Goal: Connect with others: Connect with others

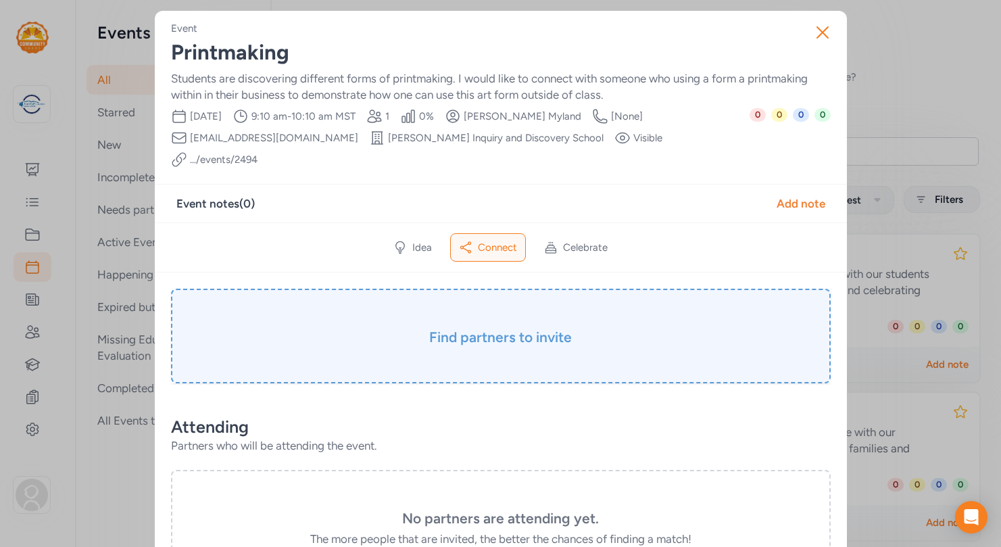
click at [507, 328] on h3 "Find partners to invite" at bounding box center [501, 337] width 592 height 19
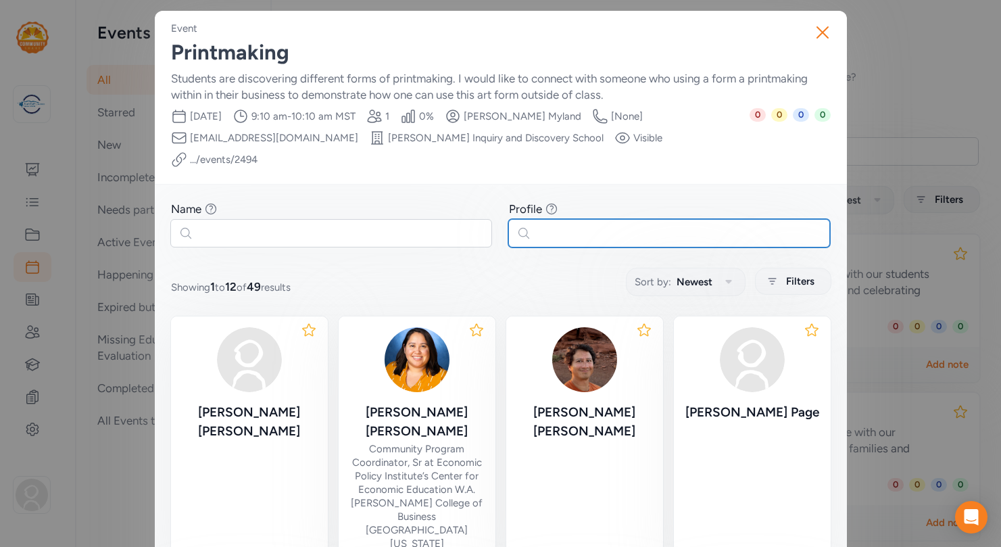
click at [558, 219] on input "text" at bounding box center [669, 233] width 322 height 28
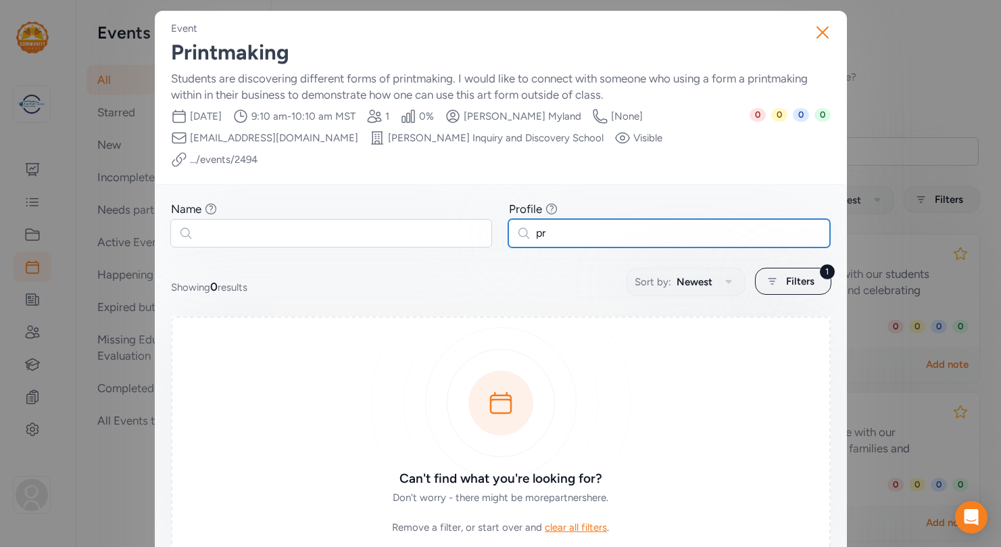
type input "p"
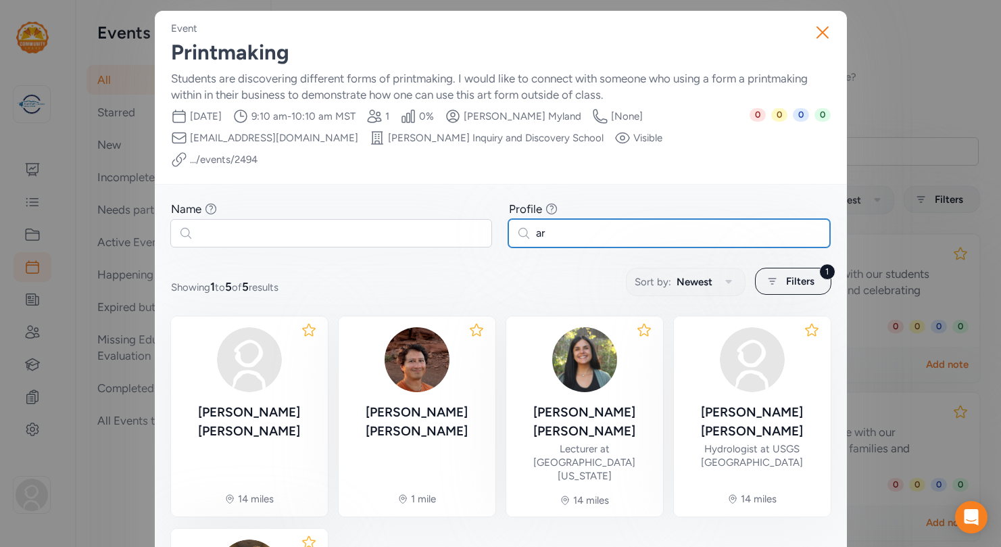
type input "a"
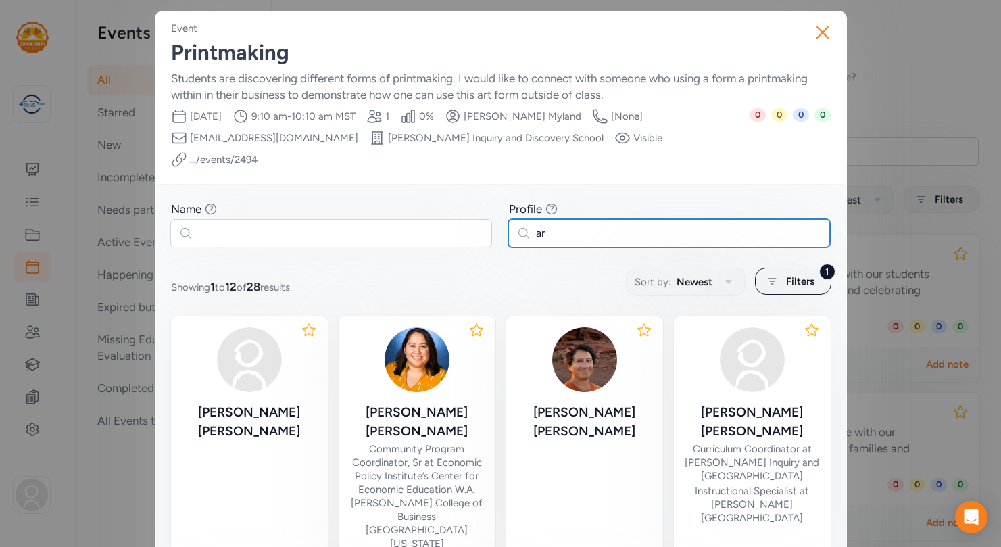
type input "art"
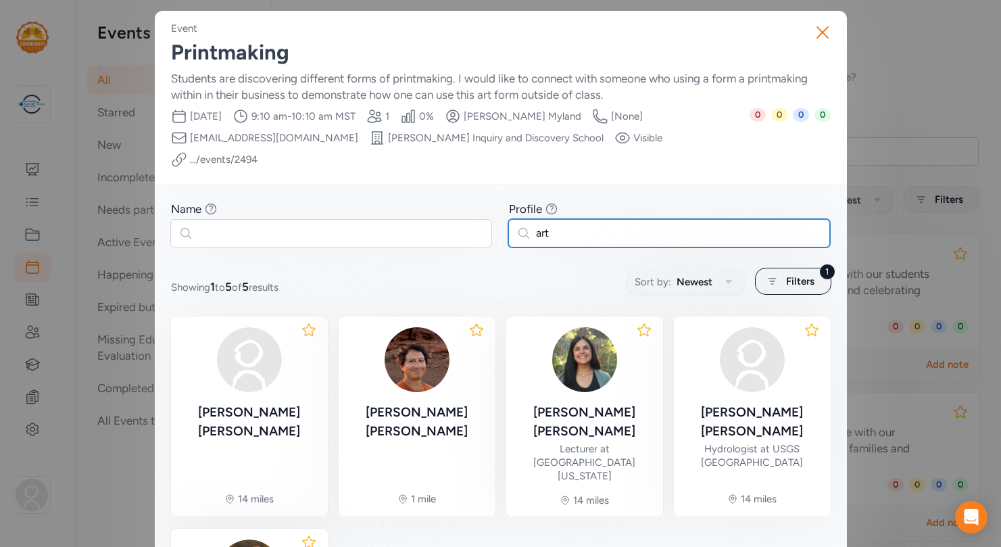
drag, startPoint x: 555, startPoint y: 212, endPoint x: 531, endPoint y: 212, distance: 23.7
click at [531, 219] on input "art" at bounding box center [669, 233] width 322 height 28
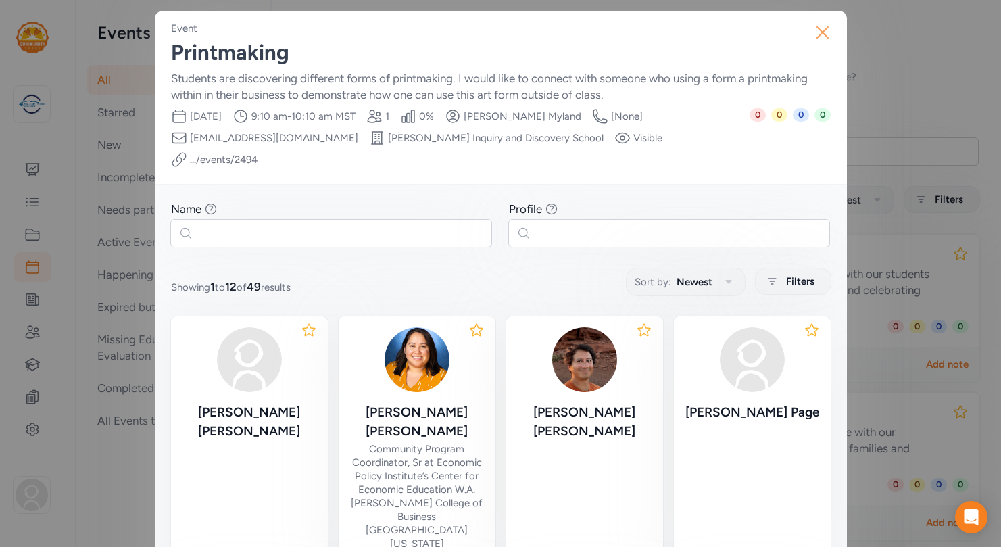
click at [821, 32] on icon "button" at bounding box center [822, 32] width 11 height 11
